Goal: Navigation & Orientation: Find specific page/section

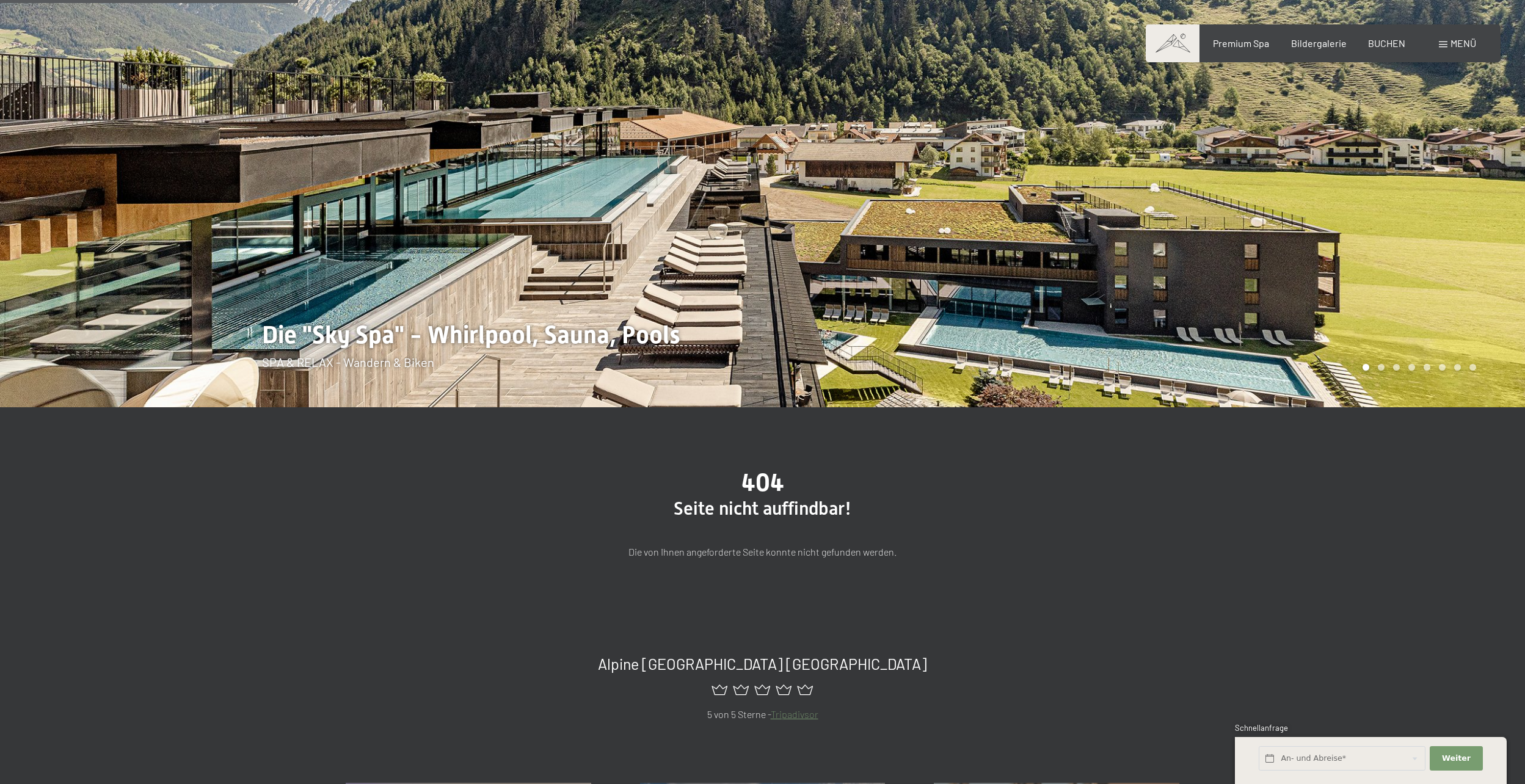
scroll to position [183, 0]
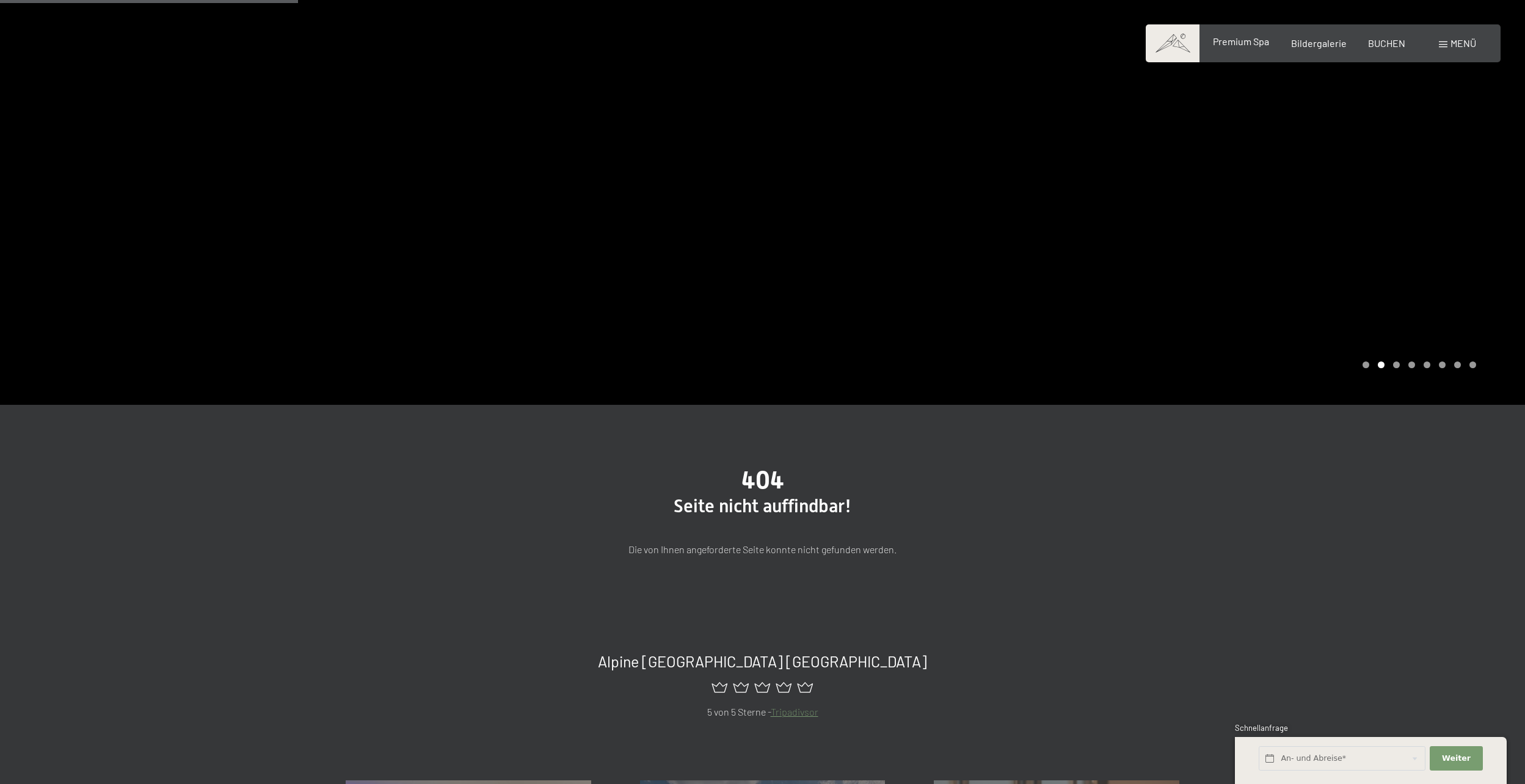
click at [1263, 44] on span "Premium Spa" at bounding box center [1241, 41] width 56 height 12
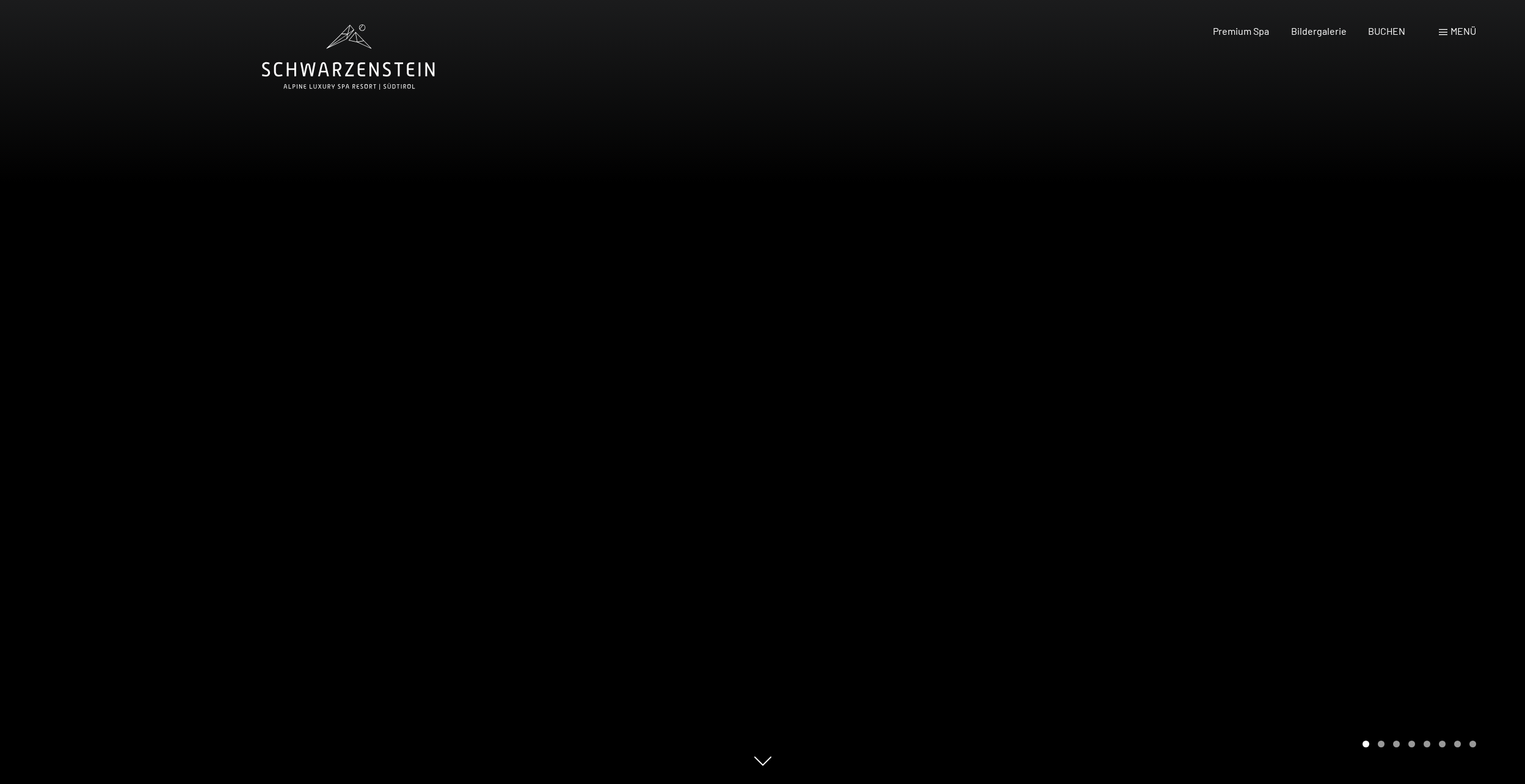
click at [1435, 35] on div "Buchen Anfragen Premium Spa Bildergalerie BUCHEN Menü DE IT EN Gutschein Bilder…" at bounding box center [1324, 32] width 306 height 14
click at [1441, 32] on span at bounding box center [1443, 33] width 9 height 6
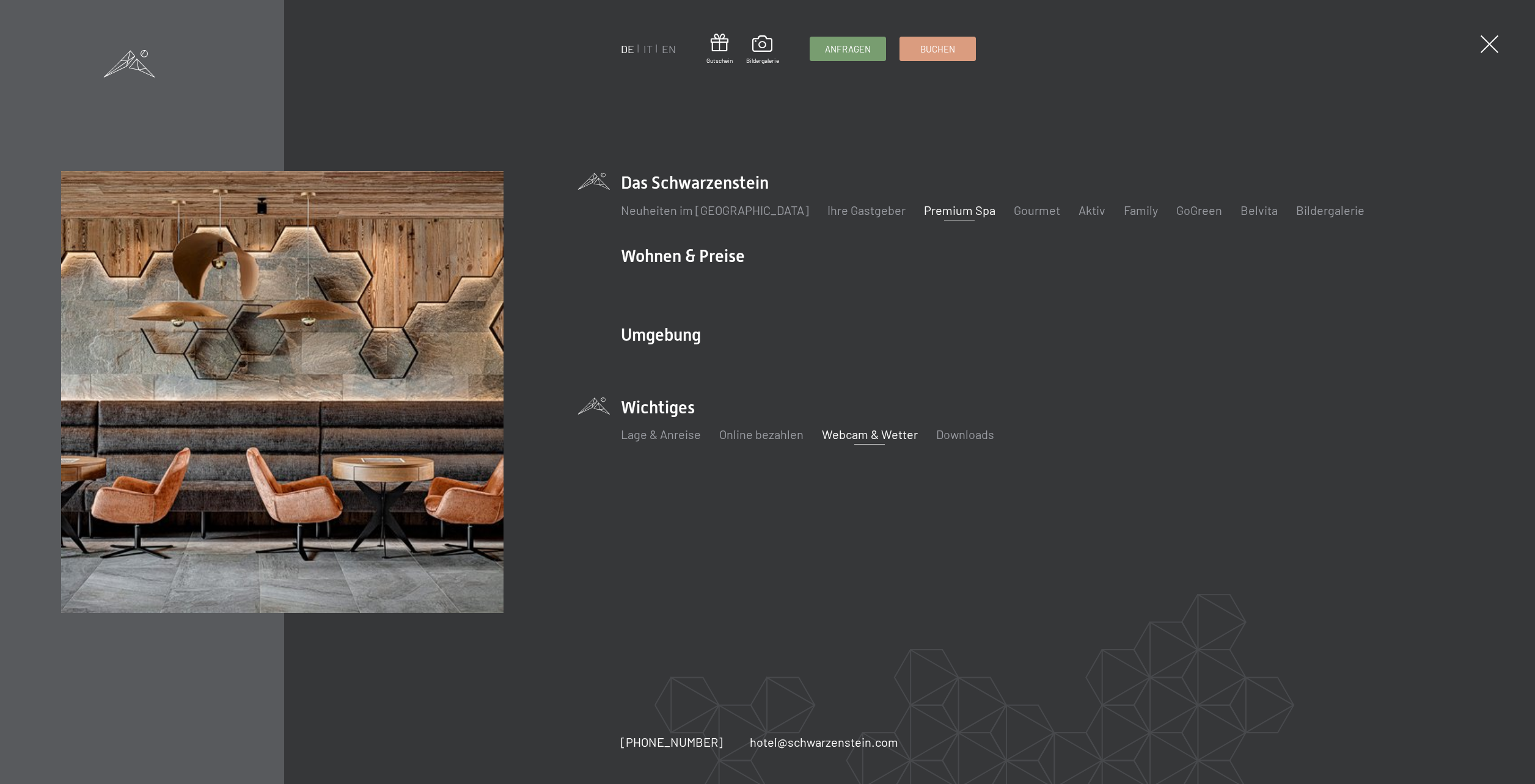
click at [854, 428] on link "Webcam & Wetter" at bounding box center [869, 434] width 96 height 15
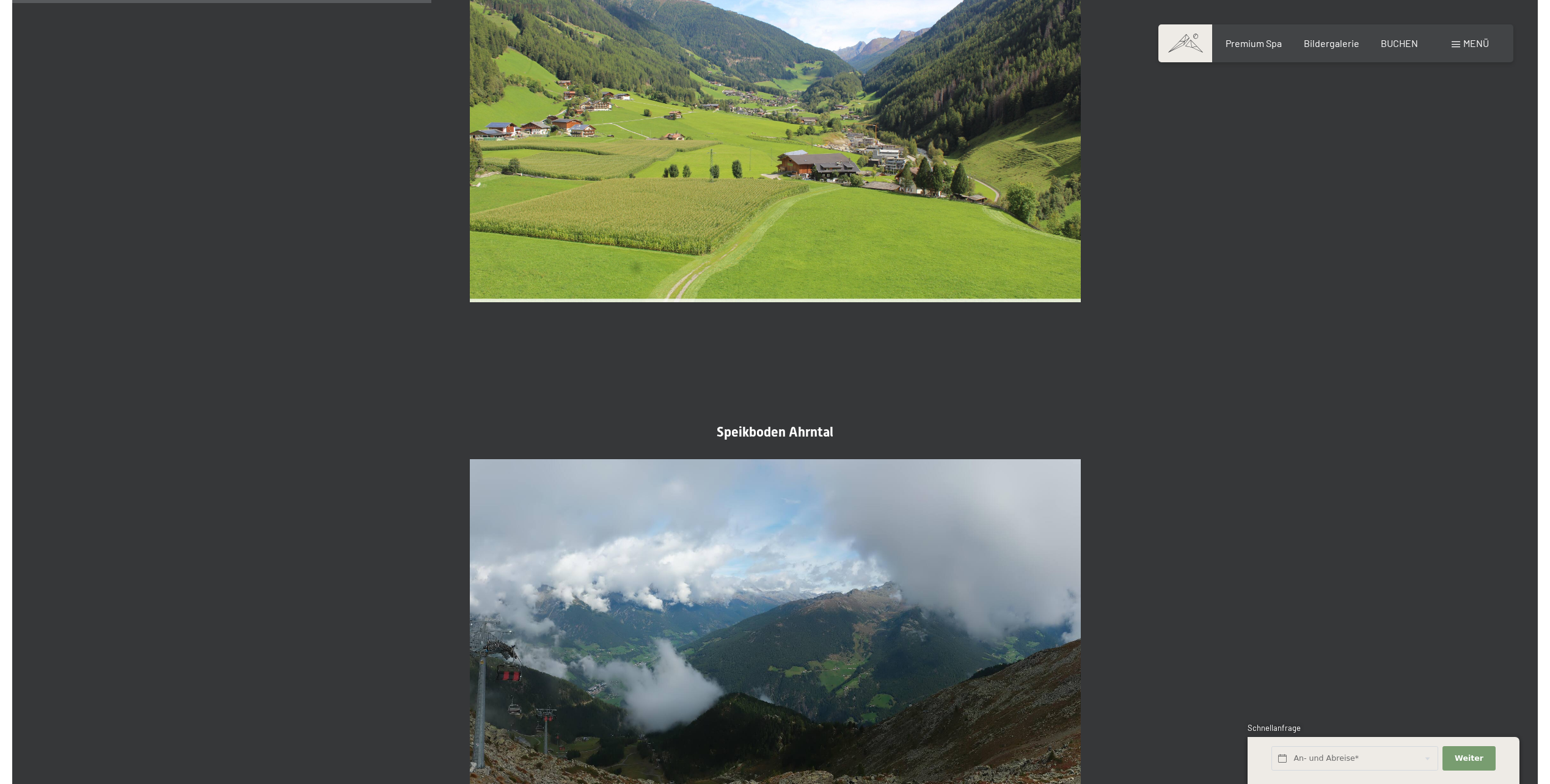
scroll to position [855, 0]
